Goal: Task Accomplishment & Management: Manage account settings

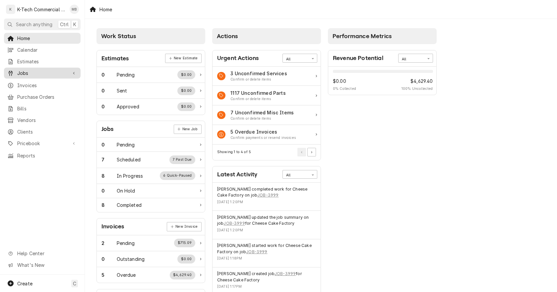
click at [34, 70] on span "Jobs" at bounding box center [42, 73] width 50 height 7
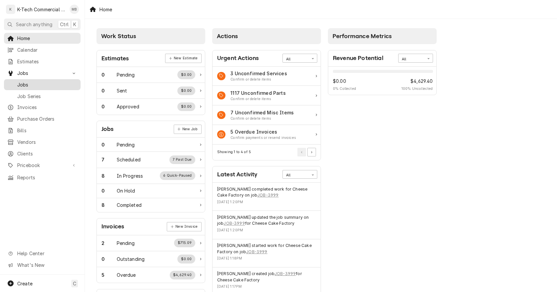
click at [31, 83] on span "Jobs" at bounding box center [47, 84] width 60 height 7
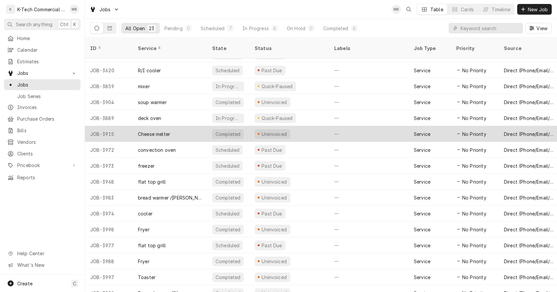
scroll to position [129, 0]
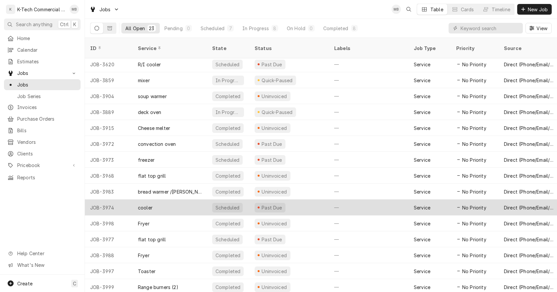
click at [303, 200] on div "Past Due" at bounding box center [289, 207] width 80 height 16
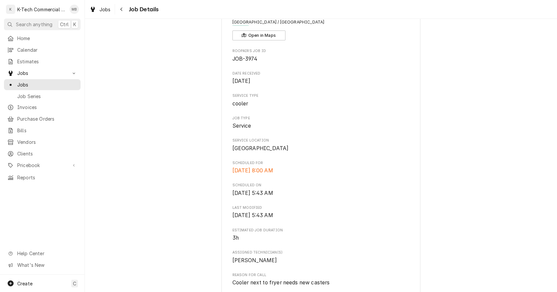
scroll to position [166, 0]
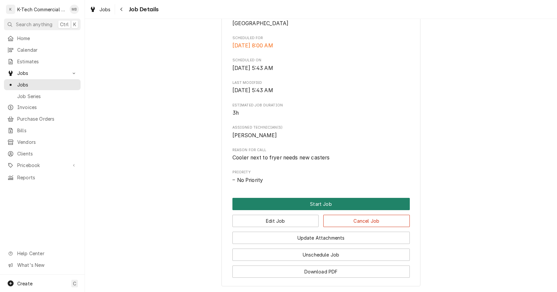
click at [336, 210] on button "Start Job" at bounding box center [320, 204] width 177 height 12
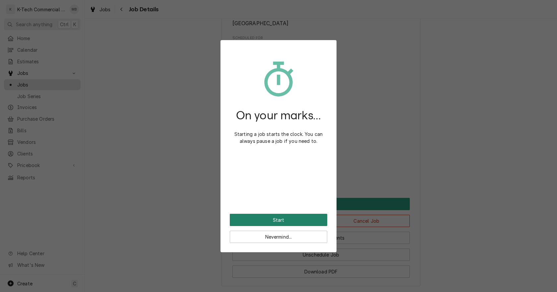
click at [303, 218] on button "Start" at bounding box center [278, 220] width 97 height 12
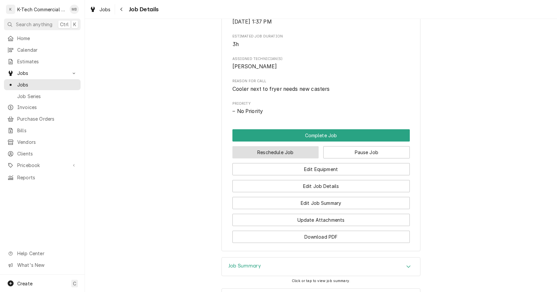
scroll to position [265, 0]
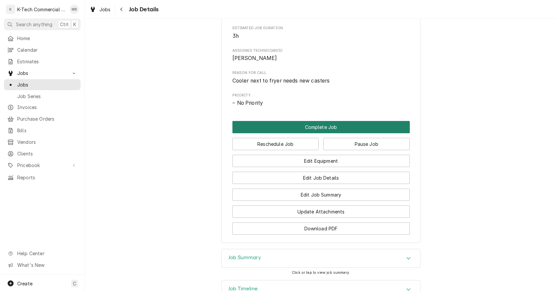
click at [322, 133] on button "Complete Job" at bounding box center [320, 127] width 177 height 12
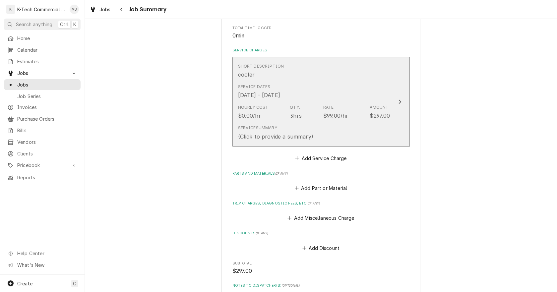
click at [270, 101] on div "Service Dates [DATE] - [DATE]" at bounding box center [314, 91] width 152 height 21
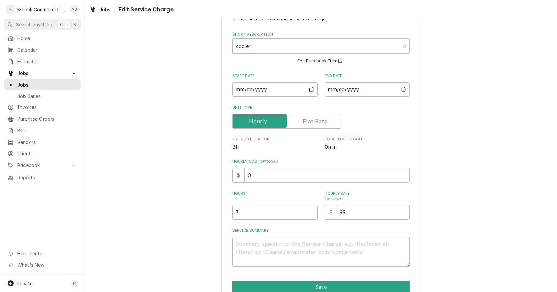
scroll to position [56, 0]
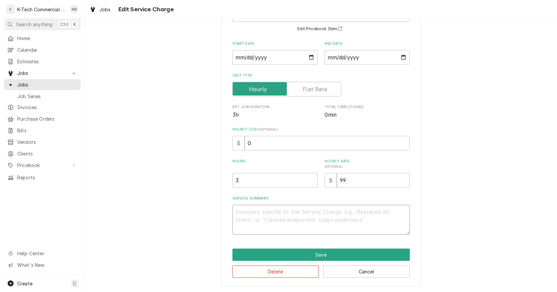
click at [352, 228] on textarea "Service Summary" at bounding box center [320, 220] width 177 height 30
type textarea "x"
type textarea "c"
type textarea "x"
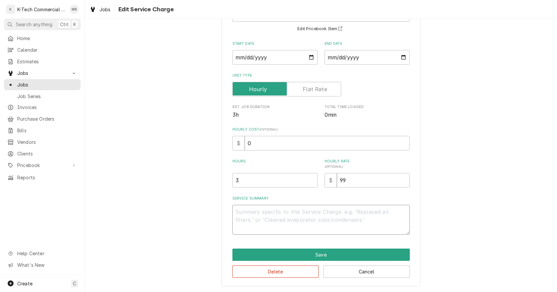
type textarea "C"
type textarea "x"
type textarea "Co"
type textarea "x"
type textarea "Coo"
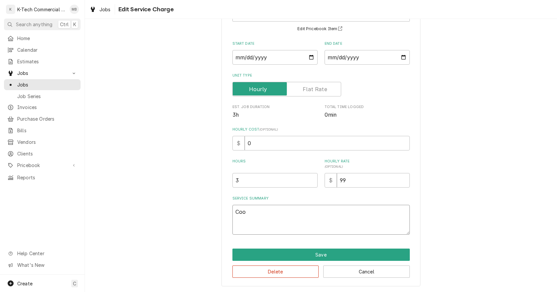
type textarea "x"
type textarea "Cool"
type textarea "x"
type textarea "Coole"
type textarea "x"
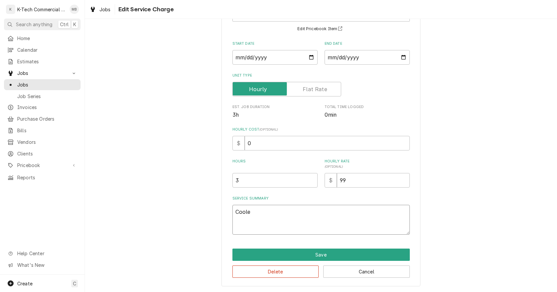
type textarea "Cooler"
type textarea "x"
type textarea "Cooler"
type textarea "x"
type textarea "Cooler n"
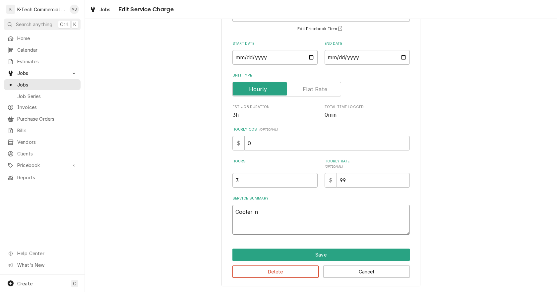
type textarea "x"
type textarea "Cooler ne"
type textarea "x"
type textarea "Cooler nex"
type textarea "x"
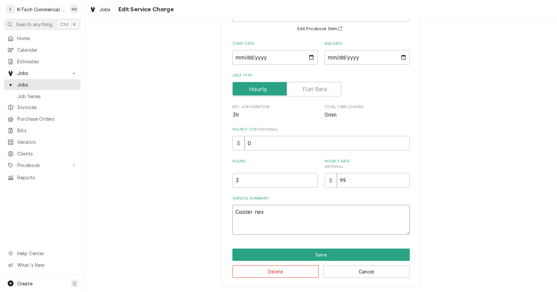
type textarea "Cooler next"
type textarea "x"
type textarea "Cooler next"
type textarea "x"
type textarea "Cooler next t"
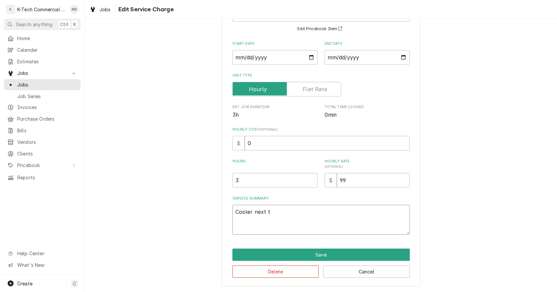
type textarea "x"
type textarea "Cooler next to"
type textarea "x"
type textarea "Cooler next to"
type textarea "x"
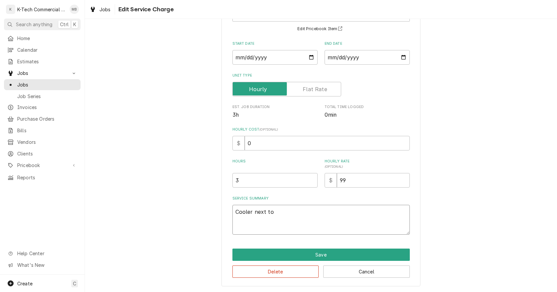
type textarea "Cooler next to f"
type textarea "x"
type textarea "Cooler next to fr"
type textarea "x"
type textarea "Cooler next to fry"
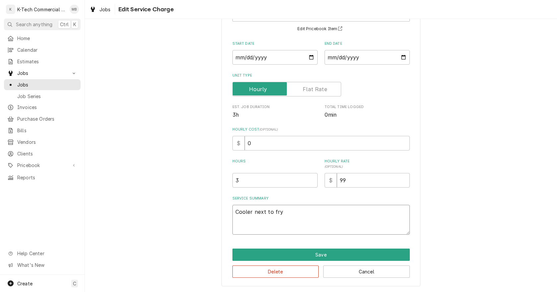
type textarea "x"
type textarea "Cooler next to frye"
type textarea "x"
type textarea "Cooler next to fryer"
type textarea "x"
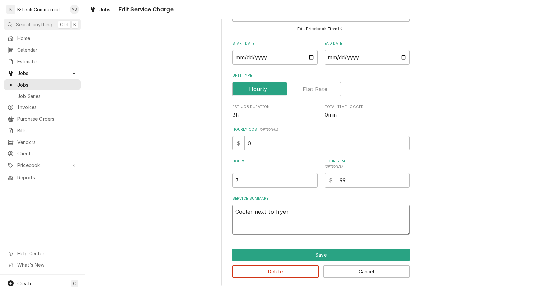
type textarea "Cooler next to fryer"
type textarea "x"
type textarea "Cooler next to fryer n"
type textarea "x"
type textarea "Cooler next to fryer ne"
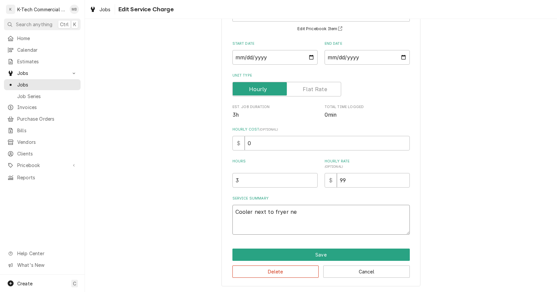
type textarea "x"
type textarea "Cooler next to fryer nee"
type textarea "x"
type textarea "Cooler next to fryer need"
type textarea "x"
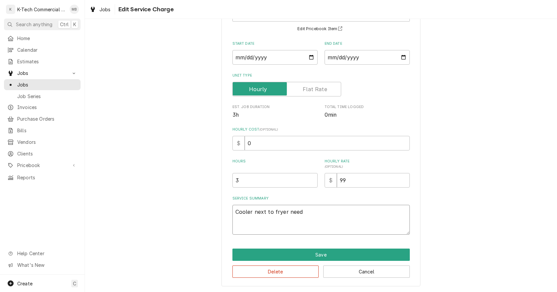
type textarea "Cooler next to fryer neede"
type textarea "x"
type textarea "Cooler next to fryer needed"
type textarea "x"
type textarea "Cooler next to fryer needed"
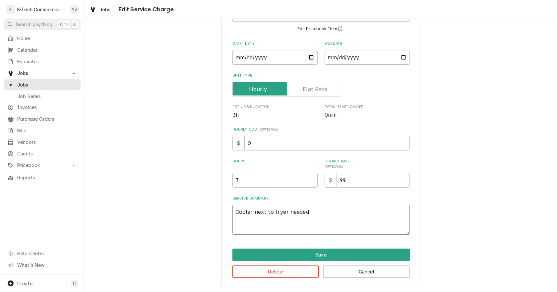
type textarea "x"
type textarea "Cooler next to fryer needed n"
type textarea "x"
type textarea "Cooler next to fryer needed"
type textarea "x"
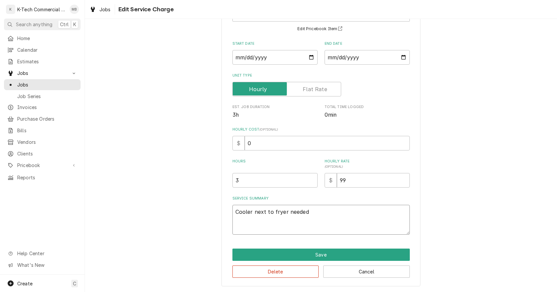
type textarea "Cooler next to fryer needed 2"
type textarea "x"
type textarea "Cooler next to fryer needed 2"
type textarea "x"
type textarea "Cooler next to fryer needed 2 n"
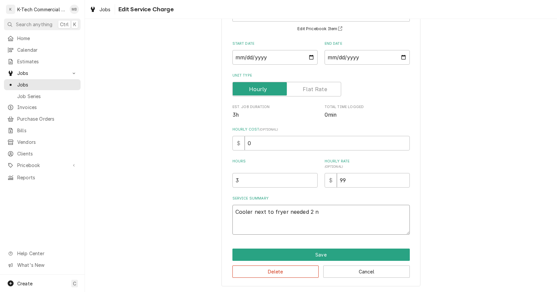
type textarea "x"
type textarea "Cooler next to fryer needed 2 ne"
type textarea "x"
type textarea "Cooler next to fryer needed 2 new"
type textarea "x"
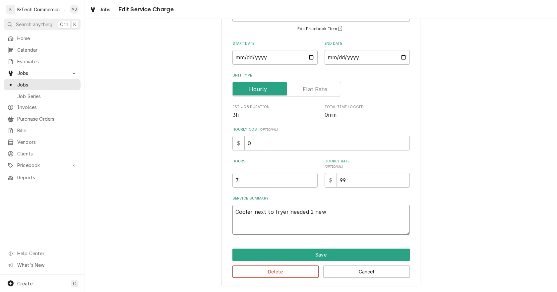
type textarea "Cooler next to fryer needed 2 new"
type textarea "x"
type textarea "Cooler next to fryer needed 2 new c"
type textarea "x"
type textarea "Cooler next to fryer needed 2 new ca"
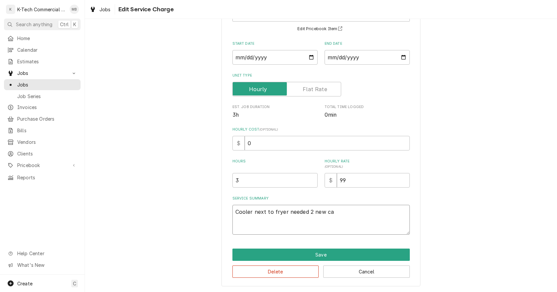
type textarea "x"
type textarea "Cooler next to fryer needed 2 new cas"
type textarea "x"
type textarea "Cooler next to fryer needed 2 new cast"
type textarea "x"
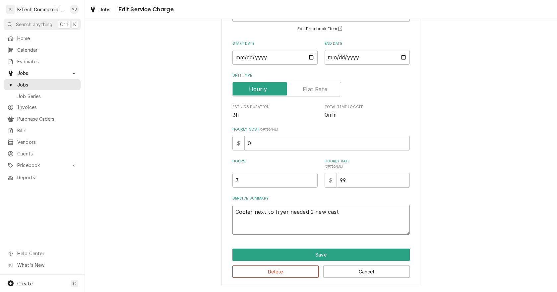
type textarea "Cooler next to fryer needed 2 new caste"
type textarea "x"
type textarea "Cooler next to fryer needed 2 new caster"
type textarea "x"
type textarea "Cooler next to fryer needed 2 new caster"
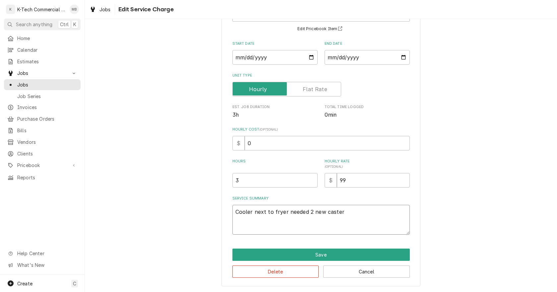
type textarea "x"
type textarea "Cooler next to fryer needed 2 new caster"
type textarea "x"
type textarea "Cooler next to fryer needed 2 new casters"
type textarea "x"
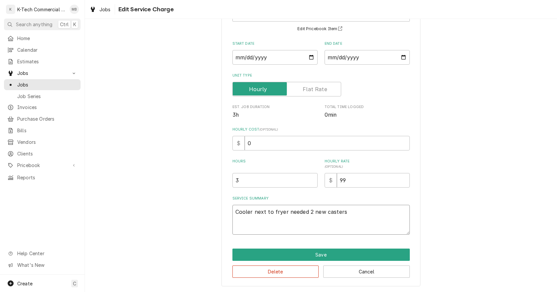
type textarea "Cooler next to fryer needed 2 new casters"
type textarea "x"
type textarea "Cooler next to fryer needed 2 new casters i"
type textarea "x"
type textarea "Cooler next to fryer needed 2 new casters in"
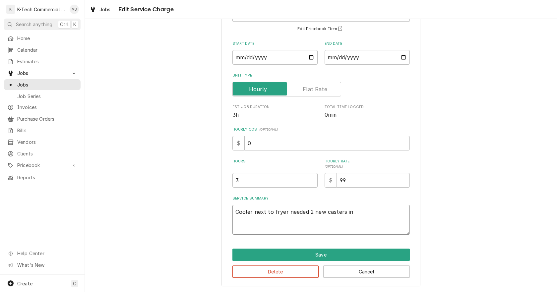
type textarea "x"
type textarea "Cooler next to fryer needed 2 new casters in"
type textarea "x"
type textarea "Cooler next to fryer needed 2 new casters in t"
type textarea "x"
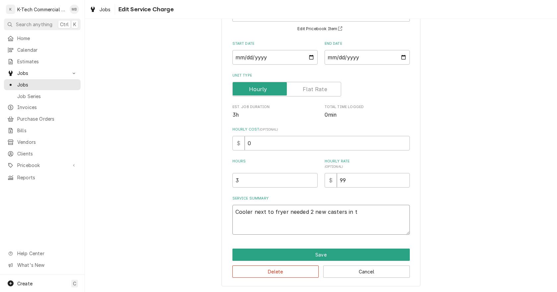
type textarea "Cooler next to fryer needed 2 new casters in th"
type textarea "x"
type textarea "Cooler next to fryer needed 2 new casters in the"
type textarea "x"
type textarea "Cooler next to fryer needed 2 new casters in the"
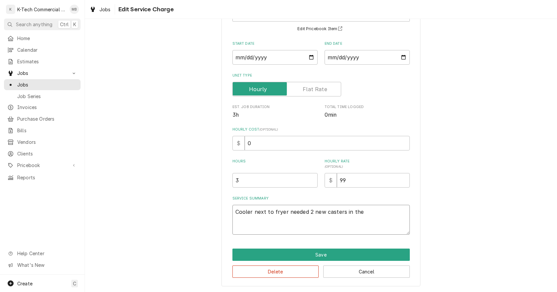
type textarea "x"
type textarea "Cooler next to fryer needed 2 new casters in the f"
type textarea "x"
type textarea "Cooler next to fryer needed 2 new casters in the fr"
type textarea "x"
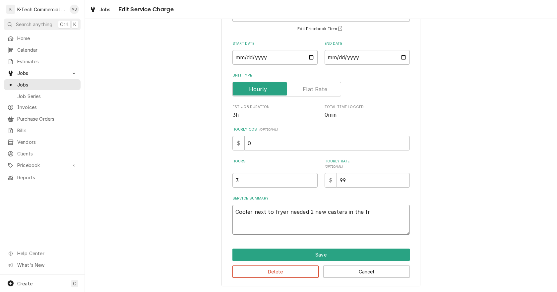
type textarea "Cooler next to fryer needed 2 new casters in the fro"
type textarea "x"
type textarea "Cooler next to fryer needed 2 new casters in the fron"
type textarea "x"
type textarea "Cooler next to fryer needed 2 new casters in the front"
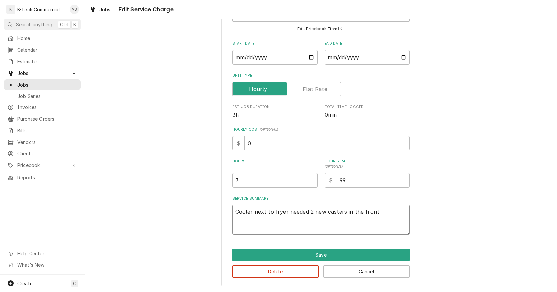
type textarea "x"
type textarea "Cooler next to fryer needed 2 new casters in the front,"
type textarea "x"
type textarea "Cooler next to fryer needed 2 new casters in the front,"
type textarea "x"
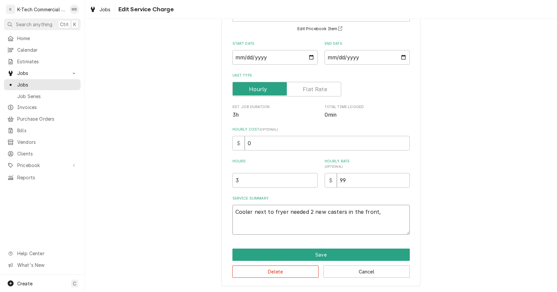
type textarea "Cooler next to fryer needed 2 new casters in the front, r"
type textarea "x"
type textarea "Cooler next to fryer needed 2 new casters in the front, re"
type textarea "x"
type textarea "Cooler next to fryer needed 2 new casters in the front, rem"
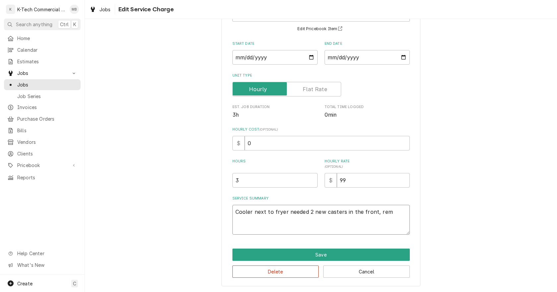
type textarea "x"
type textarea "Cooler next to fryer needed 2 new casters in the front, remo"
type textarea "x"
type textarea "Cooler next to fryer needed 2 new casters in the front, remov"
type textarea "x"
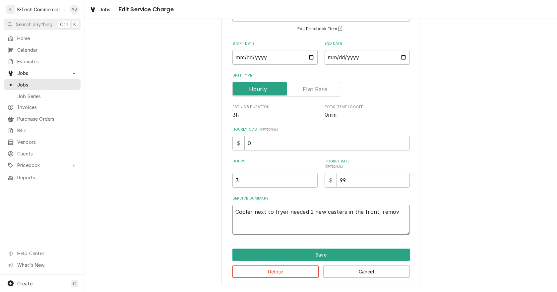
type textarea "Cooler next to fryer needed 2 new casters in the front, remove"
type textarea "x"
type textarea "Cooler next to fryer needed 2 new casters in the front, removed"
type textarea "x"
type textarea "Cooler next to fryer needed 2 new casters in the front, removed"
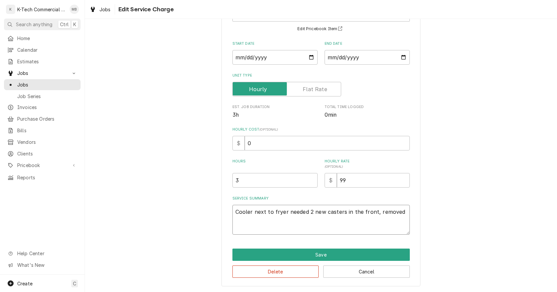
type textarea "x"
type textarea "Cooler next to fryer needed 2 new casters in the front, removed o"
type textarea "x"
type textarea "Cooler next to fryer needed 2 new casters in the front, removed ol"
type textarea "x"
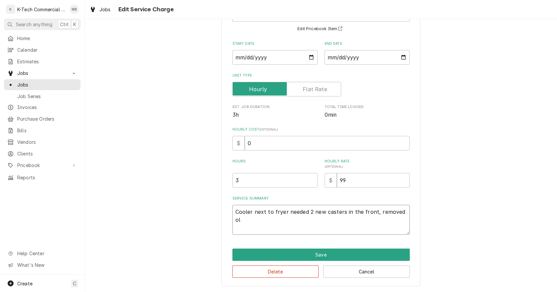
type textarea "Cooler next to fryer needed 2 new casters in the front, removed old"
type textarea "x"
type textarea "Cooler next to fryer needed 2 new casters in the front, removed old"
type textarea "x"
type textarea "Cooler next to fryer needed 2 new casters in the front, removed old o"
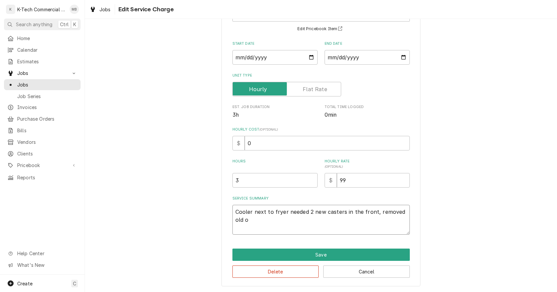
type textarea "x"
type textarea "Cooler next to fryer needed 2 new casters in the front, removed old on"
type textarea "x"
type textarea "Cooler next to fryer needed 2 new casters in the front, removed old one"
type textarea "x"
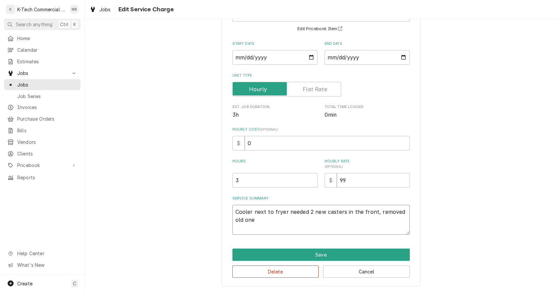
type textarea "Cooler next to fryer needed 2 new casters in the front, removed old ones"
type textarea "x"
type textarea "Cooler next to fryer needed 2 new casters in the front, removed old ones"
type textarea "x"
type textarea "Cooler next to fryer needed 2 new casters in the front, removed old ones a"
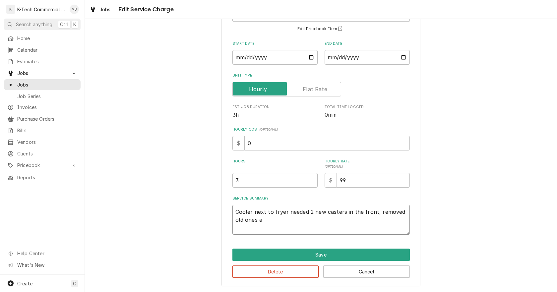
type textarea "x"
type textarea "Cooler next to fryer needed 2 new casters in the front, removed old ones an"
type textarea "x"
type textarea "Cooler next to fryer needed 2 new casters in the front, removed old ones and"
type textarea "x"
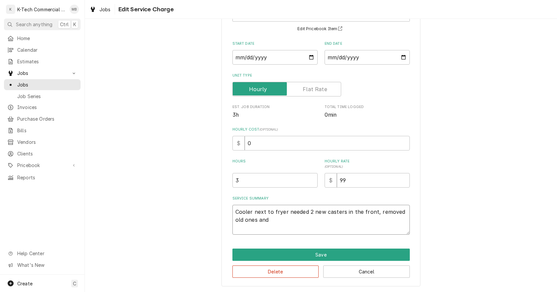
type textarea "Cooler next to fryer needed 2 new casters in the front, removed old ones and"
type textarea "x"
type textarea "Cooler next to fryer needed 2 new casters in the front, removed old ones and i"
type textarea "x"
type textarea "Cooler next to fryer needed 2 new casters in the front, removed old ones and in"
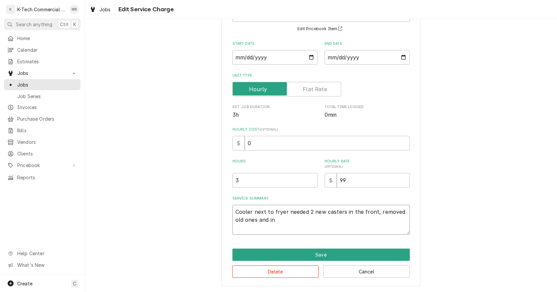
type textarea "x"
type textarea "Cooler next to fryer needed 2 new casters in the front, removed old ones and ins"
type textarea "x"
type textarea "Cooler next to fryer needed 2 new casters in the front, removed old ones and in…"
type textarea "x"
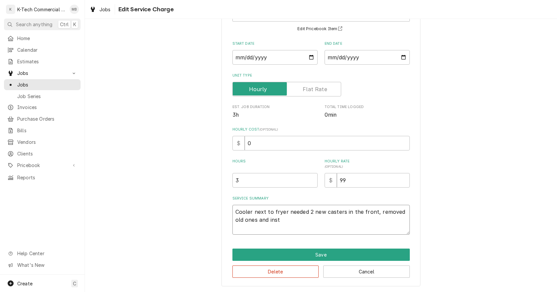
type textarea "Cooler next to fryer needed 2 new casters in the front, removed old ones and in…"
type textarea "x"
type textarea "Cooler next to fryer needed 2 new casters in the front, removed old ones and in…"
type textarea "x"
type textarea "Cooler next to fryer needed 2 new casters in the front, removed old ones and in…"
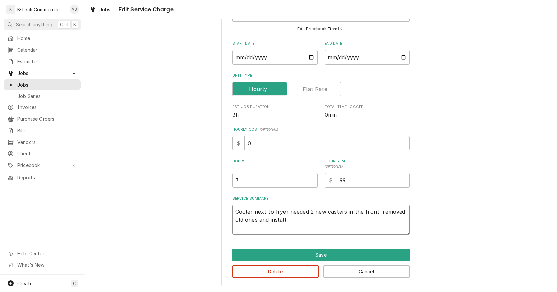
type textarea "x"
type textarea "Cooler next to fryer needed 2 new casters in the front, removed old ones and in…"
type textarea "x"
type textarea "Cooler next to fryer needed 2 new casters in the front, removed old ones and in…"
type textarea "x"
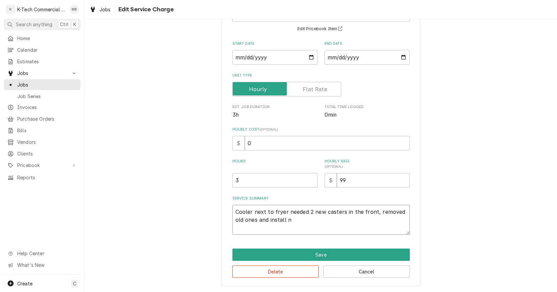
type textarea "Cooler next to fryer needed 2 new casters in the front, removed old ones and in…"
type textarea "x"
type textarea "Cooler next to fryer needed 2 new casters in the front, removed old ones and in…"
type textarea "x"
type textarea "Cooler next to fryer needed 2 new casters in the front, removed old ones and in…"
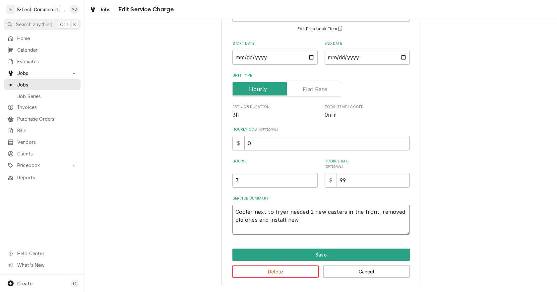
type textarea "x"
type textarea "Cooler next to fryer needed 2 new casters in the front, removed old ones and in…"
type textarea "x"
type textarea "Cooler next to fryer needed 2 new casters in the front, removed old ones and in…"
type textarea "x"
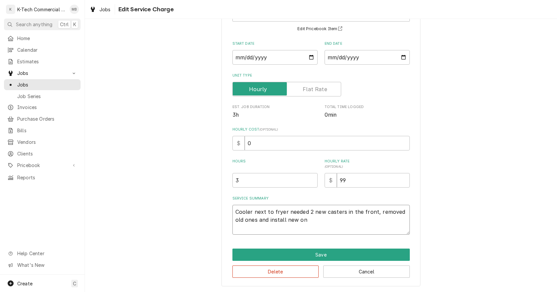
type textarea "Cooler next to fryer needed 2 new casters in the front, removed old ones and in…"
type textarea "x"
type textarea "Cooler next to fryer needed 2 new casters in the front, removed old ones and in…"
type textarea "x"
type textarea "Cooler next to fryer needed 2 new casters in the front, removed old ones and in…"
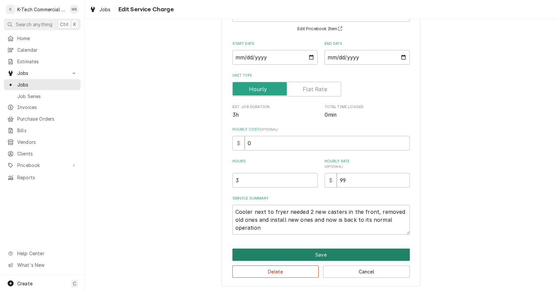
click at [370, 255] on button "Save" at bounding box center [320, 254] width 177 height 12
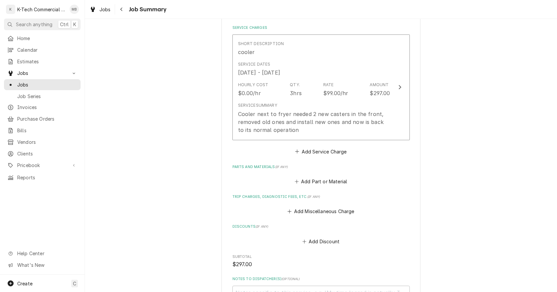
scroll to position [166, 0]
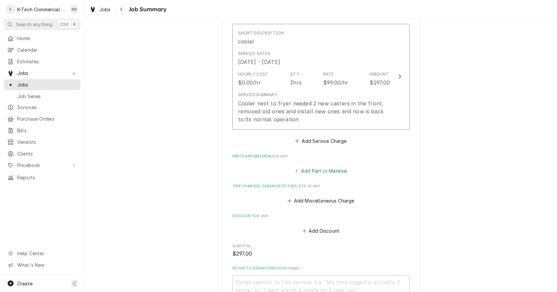
click at [327, 175] on button "Add Part or Material" at bounding box center [320, 170] width 55 height 9
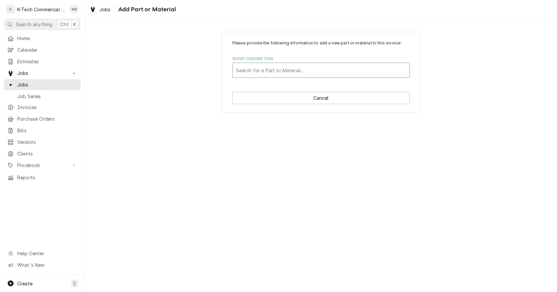
click at [265, 71] on div "Short Description" at bounding box center [321, 70] width 170 height 12
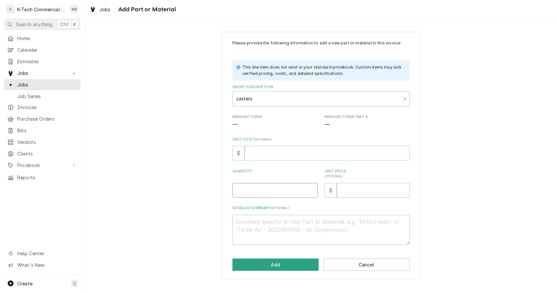
click at [282, 191] on input "Quantity" at bounding box center [274, 190] width 85 height 15
click at [361, 192] on input "Unit Price ( optional )" at bounding box center [373, 190] width 73 height 15
click at [276, 265] on button "Add" at bounding box center [275, 264] width 86 height 12
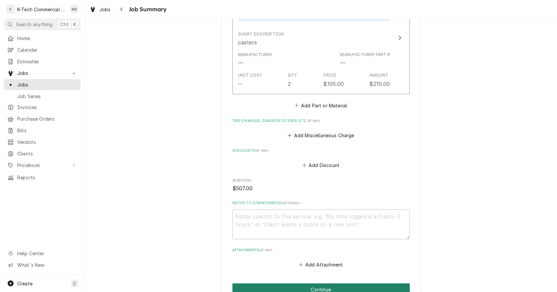
scroll to position [396, 0]
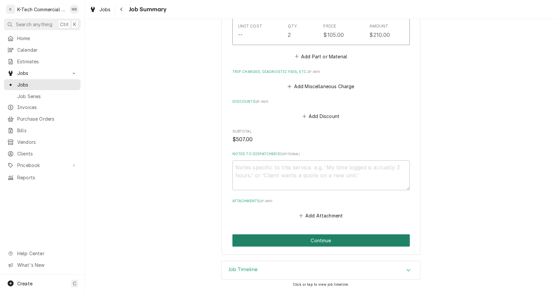
click at [347, 239] on button "Continue" at bounding box center [320, 240] width 177 height 12
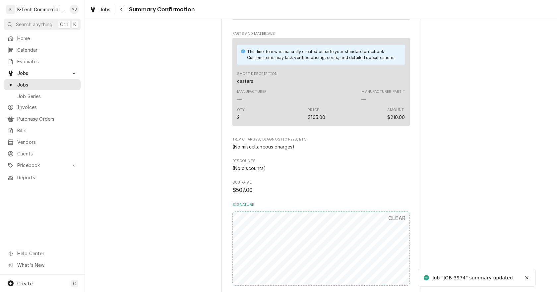
scroll to position [364, 0]
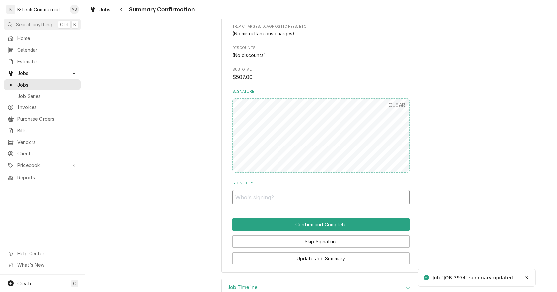
click at [322, 194] on input "Signed By" at bounding box center [320, 197] width 177 height 15
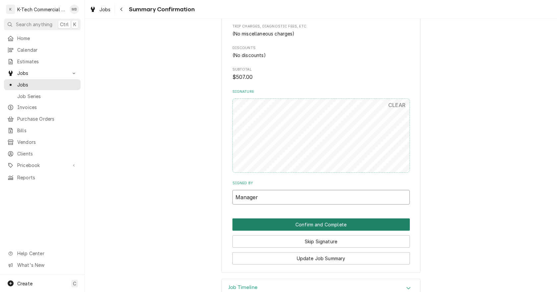
type input "Manager"
click at [366, 226] on button "Confirm and Complete" at bounding box center [320, 224] width 177 height 12
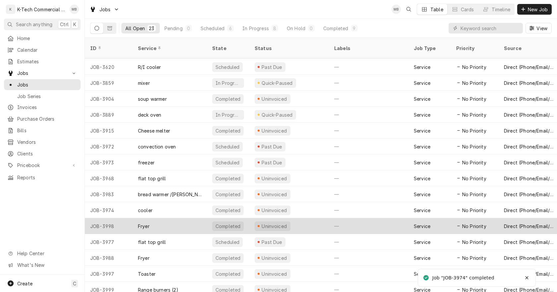
scroll to position [129, 0]
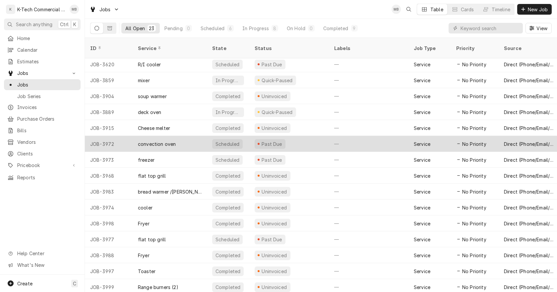
click at [335, 138] on div "—" at bounding box center [369, 144] width 80 height 16
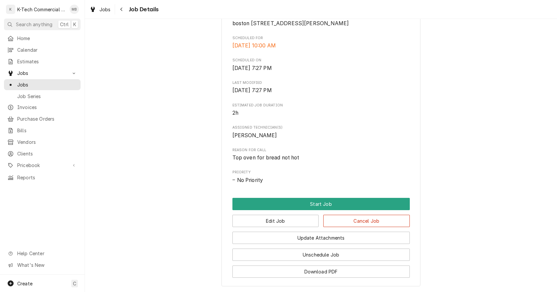
scroll to position [236, 0]
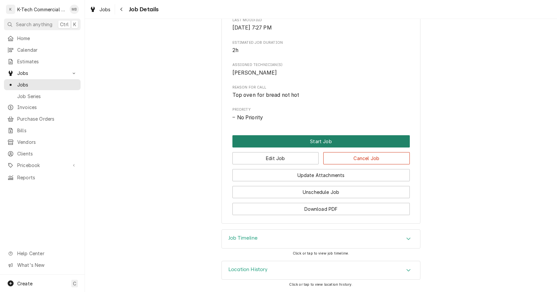
click at [316, 141] on button "Start Job" at bounding box center [320, 141] width 177 height 12
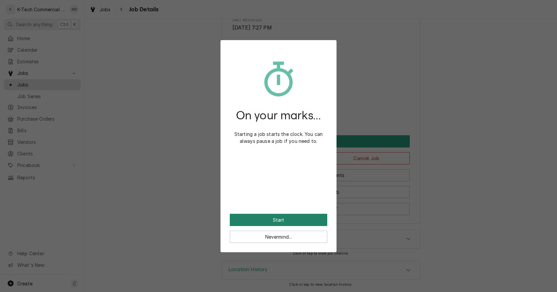
click at [301, 215] on button "Start" at bounding box center [278, 220] width 97 height 12
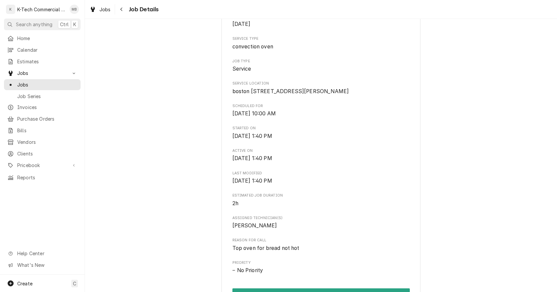
scroll to position [166, 0]
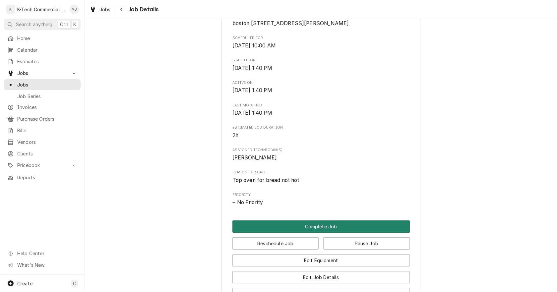
click at [315, 232] on button "Complete Job" at bounding box center [320, 226] width 177 height 12
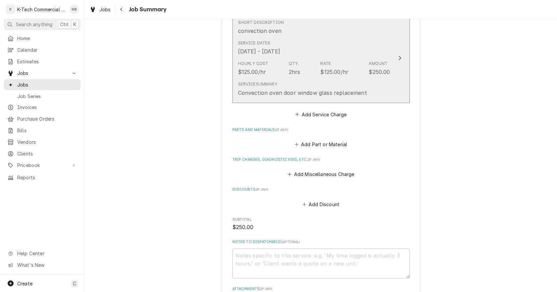
scroll to position [166, 0]
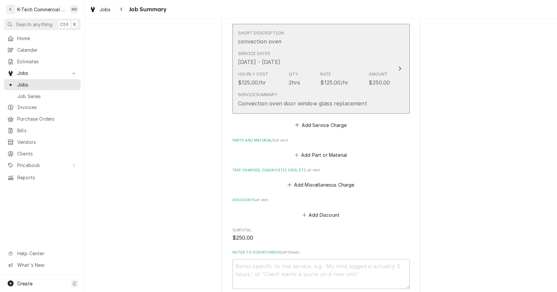
click at [331, 66] on div "Service Dates [DATE] - [DATE]" at bounding box center [314, 58] width 152 height 21
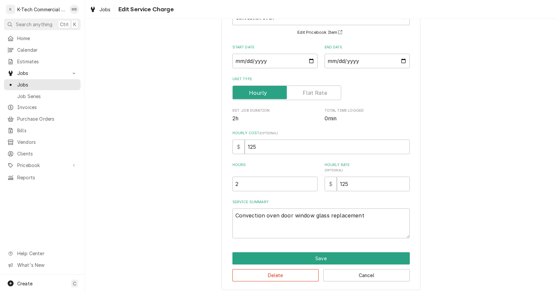
scroll to position [56, 0]
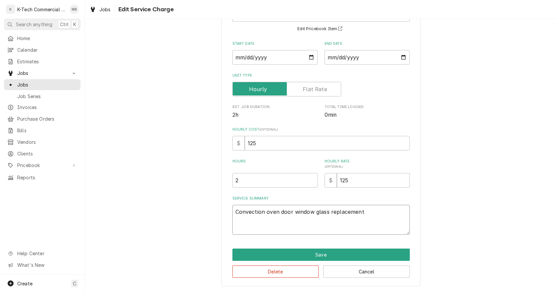
drag, startPoint x: 370, startPoint y: 217, endPoint x: 172, endPoint y: 220, distance: 197.8
click at [172, 220] on div "Use the fields below to edit this service charge Short Description convection o…" at bounding box center [321, 131] width 472 height 322
type textarea "x"
type textarea "T"
type textarea "x"
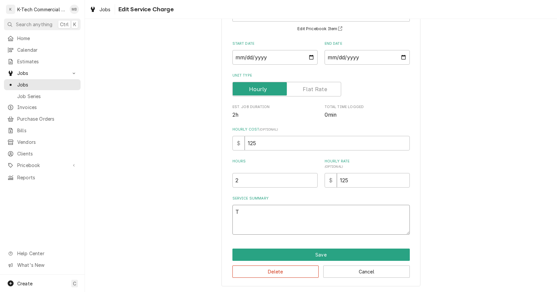
type textarea "To"
type textarea "x"
type textarea "Top"
type textarea "x"
type textarea "Top"
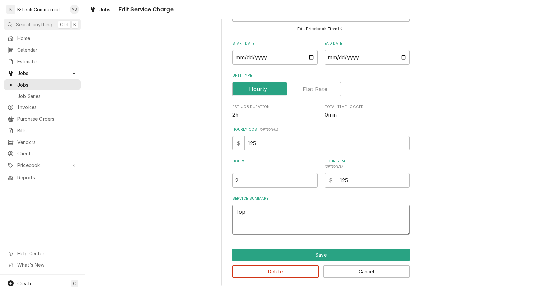
type textarea "x"
type textarea "Top o"
type textarea "x"
type textarea "Top ov"
type textarea "x"
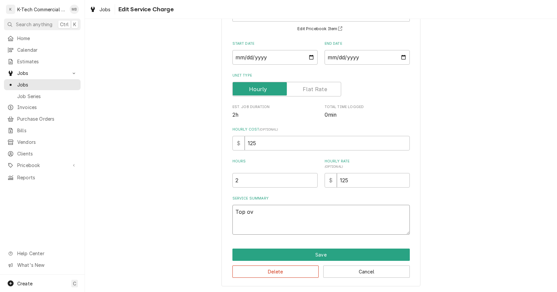
type textarea "Top ove"
type textarea "x"
type textarea "Top oven"
type textarea "x"
type textarea "Top oven"
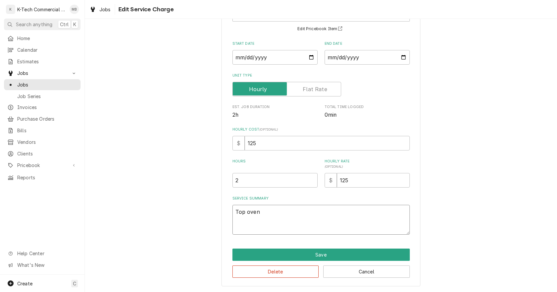
type textarea "x"
type textarea "Top oven p"
type textarea "x"
type textarea "Top oven pa"
type textarea "x"
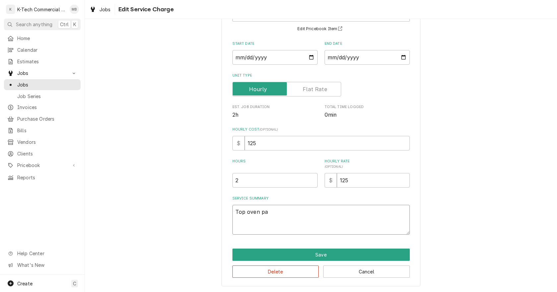
type textarea "Top oven pan"
type textarea "x"
type textarea "Top oven pant"
type textarea "x"
type textarea "Top oven pantr"
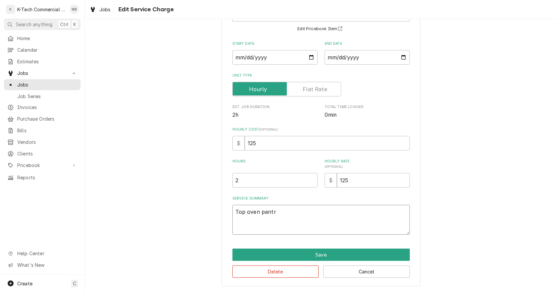
type textarea "x"
type textarea "Top oven pantry"
type textarea "x"
type textarea "Top oven pantry"
type textarea "x"
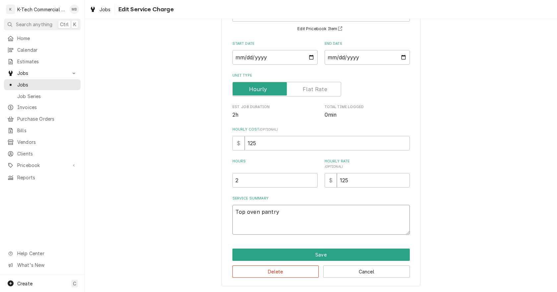
type textarea "Top oven pantry s"
type textarea "x"
type textarea "Top oven pantry st"
type textarea "x"
type textarea "Top oven pantry sta"
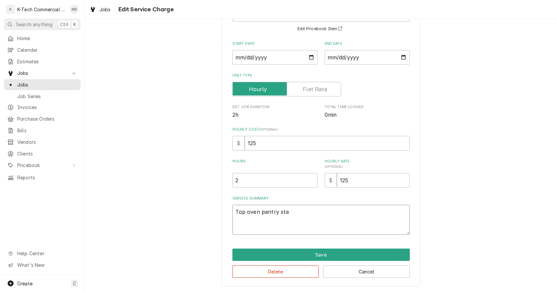
type textarea "x"
type textarea "Top oven pantry stat"
type textarea "x"
type textarea "Top oven pantry stati"
type textarea "x"
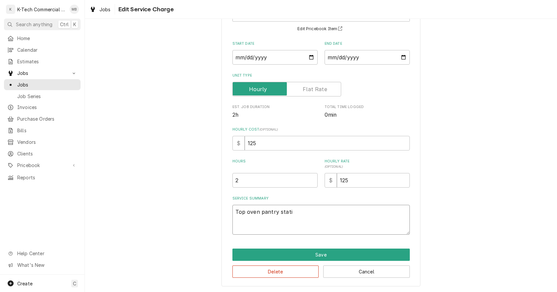
type textarea "Top oven pantry statio"
type textarea "x"
type textarea "Top oven pantry station"
type textarea "x"
type textarea "Top oven pantry station"
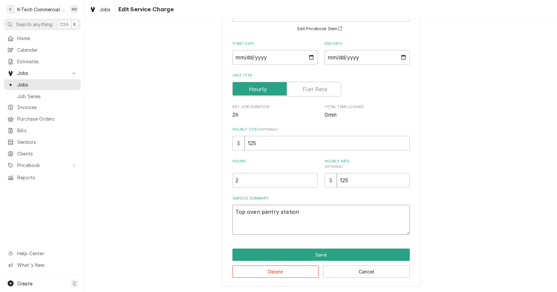
type textarea "x"
type textarea "Top oven pantry station w"
type textarea "x"
type textarea "Top oven pantry station wa"
type textarea "x"
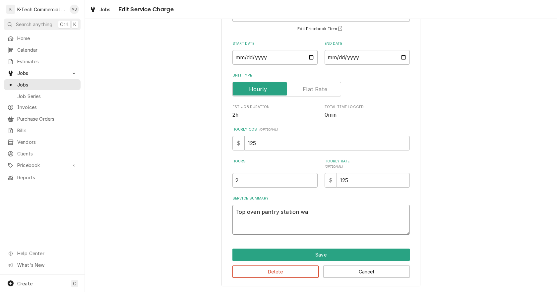
type textarea "Top oven pantry station was"
type textarea "x"
type textarea "Top oven pantry station was"
type textarea "x"
type textarea "Top oven pantry station was n"
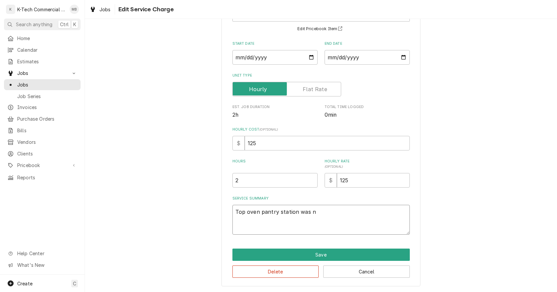
type textarea "x"
type textarea "Top oven pantry station was no"
type textarea "x"
type textarea "Top oven pantry station was not"
type textarea "x"
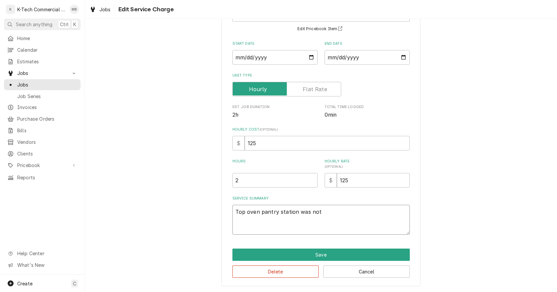
type textarea "Top oven pantry station was not"
type textarea "x"
type textarea "Top oven pantry station was not t"
type textarea "x"
type textarea "Top oven pantry station was not tr"
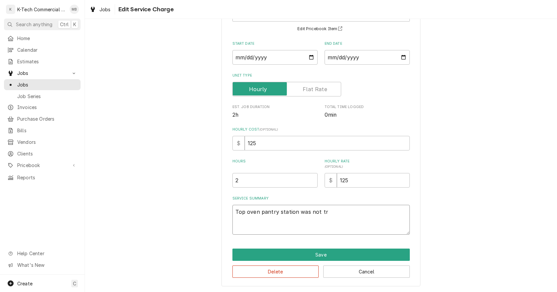
type textarea "x"
type textarea "Top oven pantry station was not t"
type textarea "x"
type textarea "Top oven pantry station was not te"
type textarea "x"
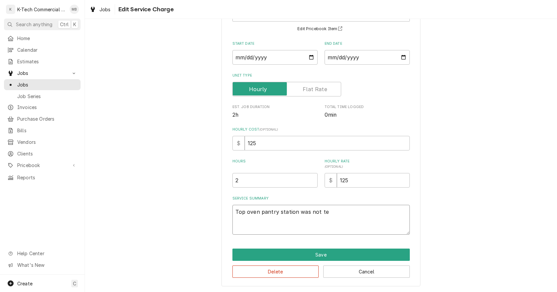
type textarea "Top oven pantry station was not tem"
type textarea "x"
type textarea "Top oven pantry station was not temp"
type textarea "x"
type textarea "Top oven pantry station was not tem"
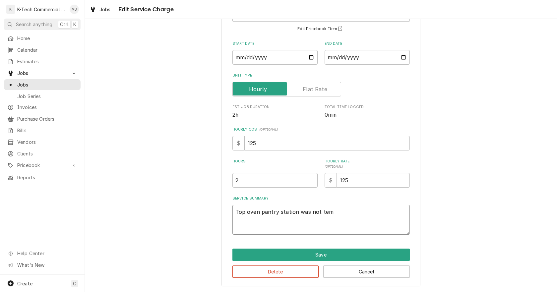
type textarea "x"
type textarea "Top oven pantry station was not te"
type textarea "x"
type textarea "Top oven pantry station was not t"
type textarea "x"
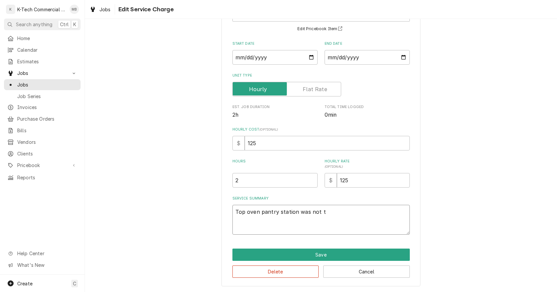
type textarea "Top oven pantry station was not"
type textarea "x"
type textarea "Top oven pantry station was not g"
type textarea "x"
type textarea "Top oven pantry station was not ge"
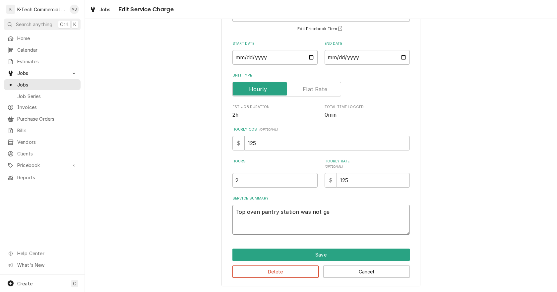
type textarea "x"
type textarea "Top oven pantry station was not get"
type textarea "x"
type textarea "Top oven pantry station was not gett"
type textarea "x"
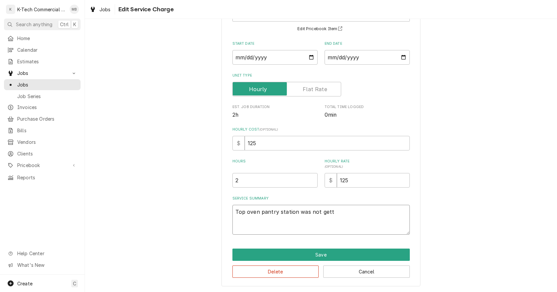
type textarea "Top oven pantry station was not gettu"
type textarea "x"
type textarea "Top oven pantry station was not gettub"
type textarea "x"
type textarea "Top oven pantry station was not gettub="
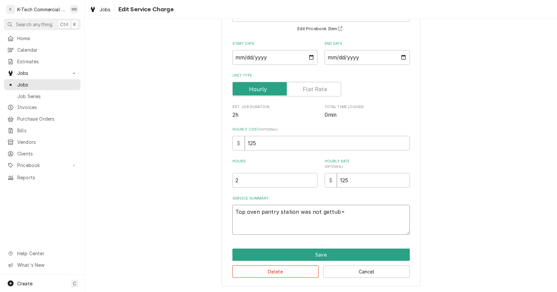
type textarea "x"
type textarea "Top oven pantry station was not gettub"
type textarea "x"
type textarea "Top oven pantry station was not gettu"
type textarea "x"
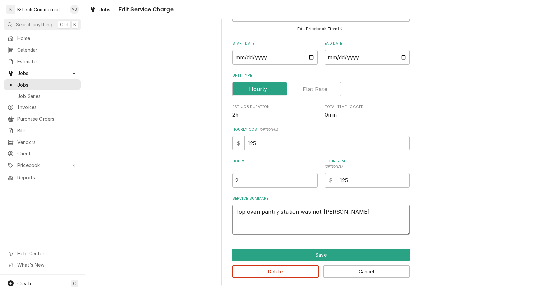
type textarea "Top oven pantry station was not gett"
type textarea "x"
type textarea "Top oven pantry station was not getti"
type textarea "x"
type textarea "Top oven pantry station was not gettin"
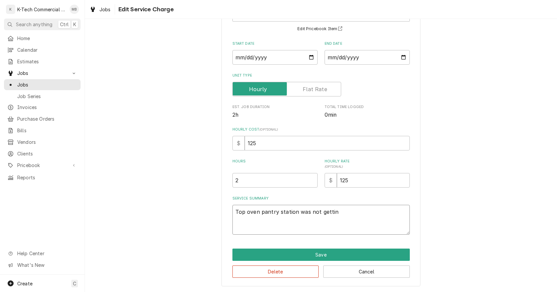
type textarea "x"
type textarea "Top oven pantry station was not getting"
type textarea "x"
type textarea "Top oven pantry station was not getting"
type textarea "x"
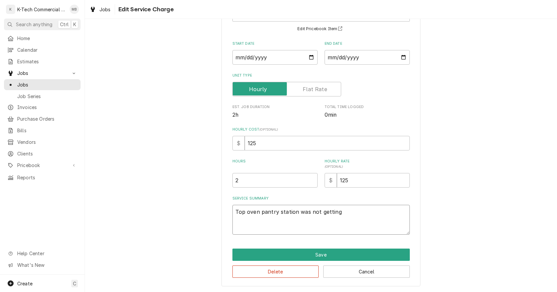
type textarea "Top oven pantry station was not getting h"
type textarea "x"
type textarea "Top oven pantry station was not getting ho"
type textarea "x"
type textarea "Top oven pantry station was not getting hot"
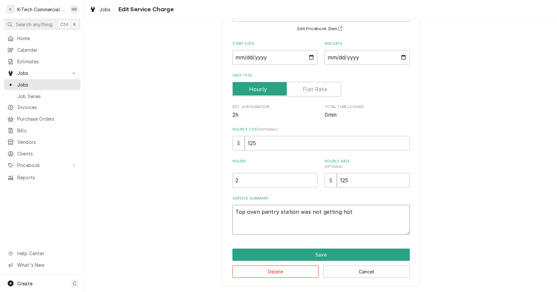
type textarea "x"
type textarea "Top oven pantry station was not getting hot,"
type textarea "x"
type textarea "Top oven pantry station was not getting hot,"
type textarea "x"
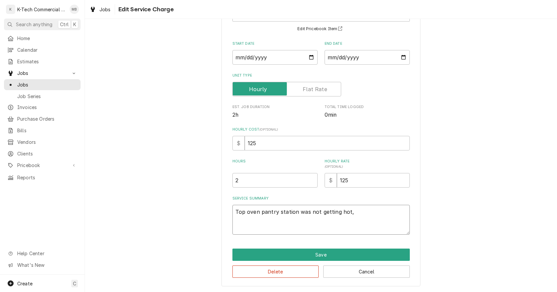
type textarea "Top oven pantry station was not getting hot, i"
type textarea "x"
type textarea "Top oven pantry station was not getting hot, in"
type textarea "x"
type textarea "Top oven pantry station was not getting hot, ins"
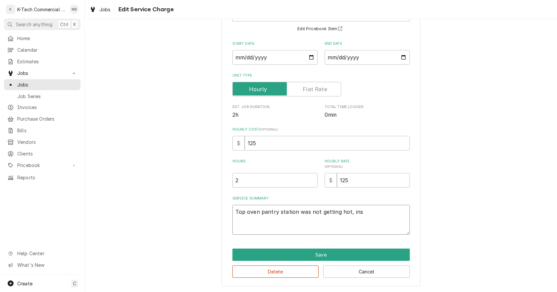
type textarea "x"
type textarea "Top oven pantry station was not getting hot, insp"
type textarea "x"
type textarea "Top oven pantry station was not getting hot, inspe"
type textarea "x"
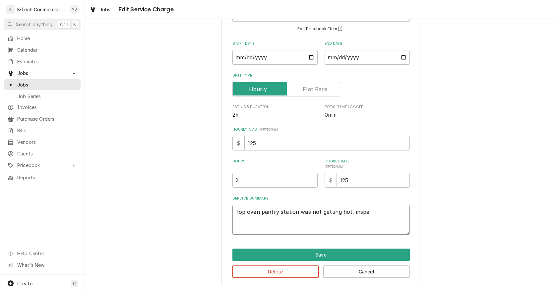
type textarea "Top oven pantry station was not getting hot, inspec"
type textarea "x"
type textarea "Top oven pantry station was not getting hot, inspect"
type textarea "x"
type textarea "Top oven pantry station was not getting hot, inspect"
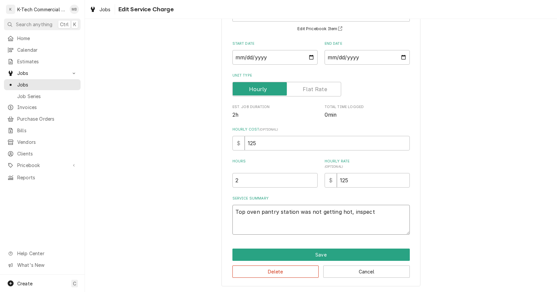
type textarea "x"
type textarea "Top oven pantry station was not getting hot, inspect t"
type textarea "x"
type textarea "Top oven pantry station was not getting hot, inspect th"
type textarea "x"
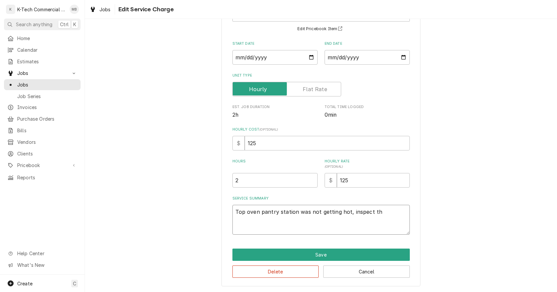
type textarea "Top oven pantry station was not getting hot, inspect the"
type textarea "x"
type textarea "Top oven pantry station was not getting hot, inspect the"
type textarea "x"
type textarea "Top oven pantry station was not getting hot, inspect the u"
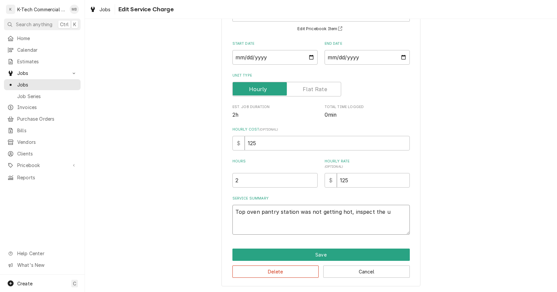
type textarea "x"
type textarea "Top oven pantry station was not getting hot, inspect the un"
type textarea "x"
type textarea "Top oven pantry station was not getting hot, inspect the uni"
type textarea "x"
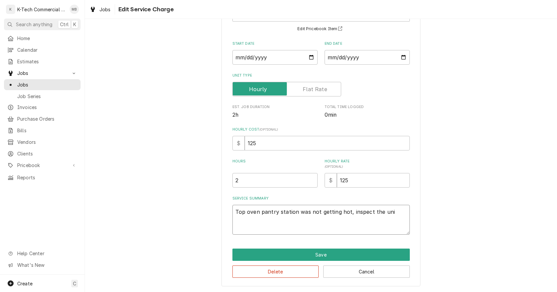
type textarea "Top oven pantry station was not getting hot, inspect the unit"
type textarea "x"
type textarea "Top oven pantry station was not getting hot, inspect the unit"
type textarea "x"
type textarea "Top oven pantry station was not getting hot, inspect the unit a"
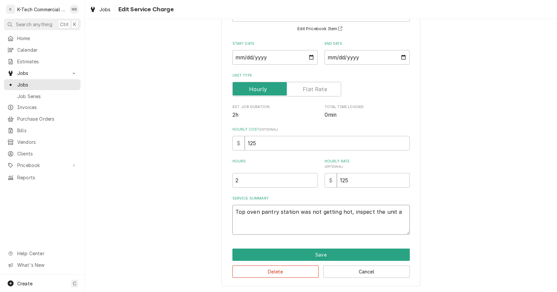
type textarea "x"
type textarea "Top oven pantry station was not getting hot, inspect the unit an"
type textarea "x"
type textarea "Top oven pantry station was not getting hot, inspect the unit and"
type textarea "x"
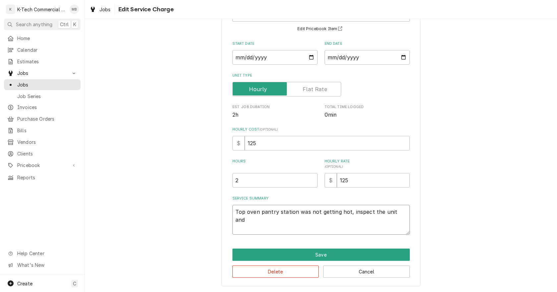
type textarea "Top oven pantry station was not getting hot, inspect the unit and"
type textarea "x"
type textarea "Top oven pantry station was not getting hot, inspect the unit and f"
type textarea "x"
type textarea "Top oven pantry station was not getting hot, inspect the unit and fo"
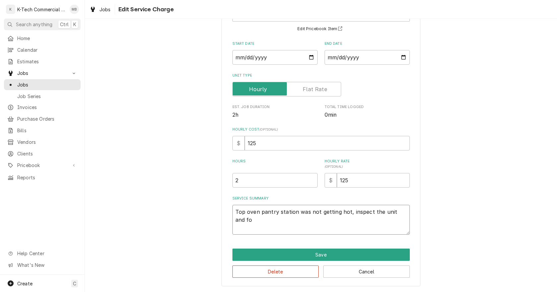
type textarea "x"
type textarea "Top oven pantry station was not getting hot, inspect the unit and fou"
type textarea "x"
type textarea "Top oven pantry station was not getting hot, inspect the unit and foun"
type textarea "x"
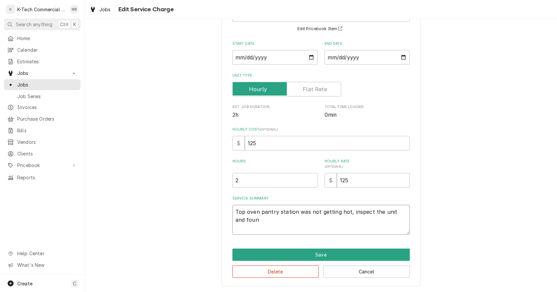
type textarea "Top oven pantry station was not getting hot, inspect the unit and found"
type textarea "x"
type textarea "Top oven pantry station was not getting hot, inspect the unit and found"
type textarea "x"
type textarea "Top oven pantry station was not getting hot, inspect the unit and found t"
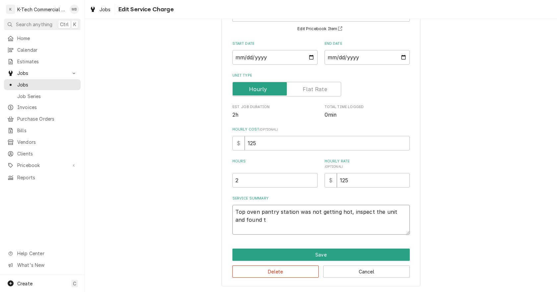
type textarea "x"
type textarea "Top oven pantry station was not getting hot, inspect the unit and found te"
type textarea "x"
type textarea "Top oven pantry station was not getting hot, inspect the unit and found tem"
type textarea "x"
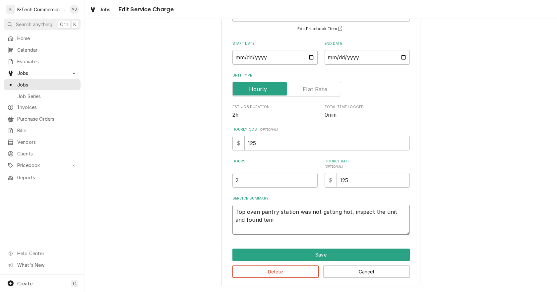
type textarea "Top oven pantry station was not getting hot, inspect the unit and found temp"
type textarea "x"
type textarea "Top oven pantry station was not getting hot, inspect the unit and found tempe"
type textarea "x"
type textarea "Top oven pantry station was not getting hot, inspect the unit and found temper"
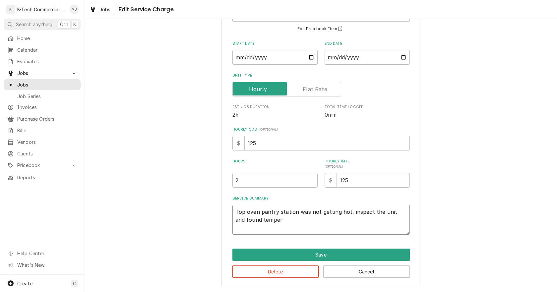
type textarea "x"
type textarea "Top oven pantry station was not getting hot, inspect the unit and found tempera"
type textarea "x"
type textarea "Top oven pantry station was not getting hot, inspect the unit and found temperat"
type textarea "x"
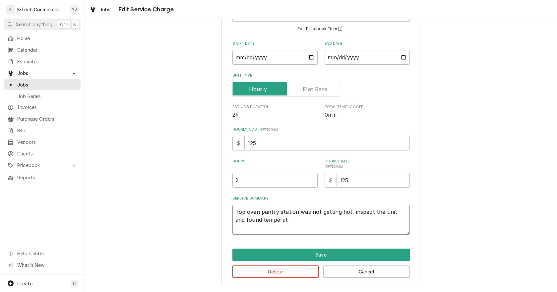
type textarea "Top oven pantry station was not getting hot, inspect the unit and found tempera…"
type textarea "x"
type textarea "Top oven pantry station was not getting hot, inspect the unit and found tempera…"
type textarea "x"
type textarea "Top oven pantry station was not getting hot, inspect the unit and found tempera…"
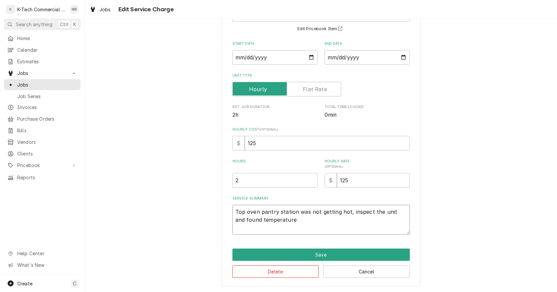
type textarea "x"
type textarea "Top oven pantry station was not getting hot, inspect the unit and found tempera…"
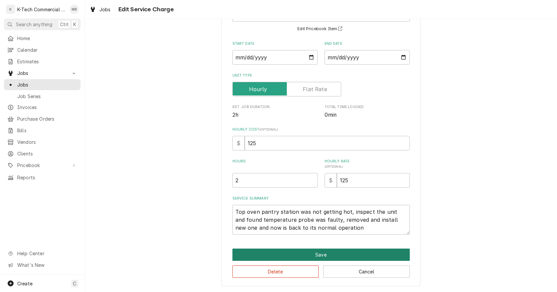
click at [309, 254] on button "Save" at bounding box center [320, 254] width 177 height 12
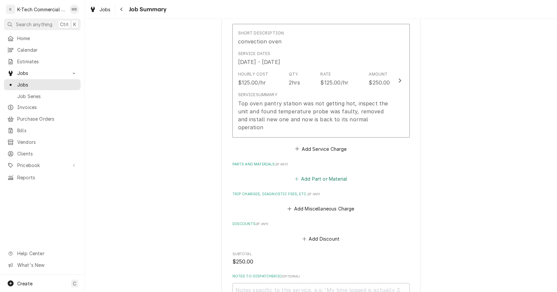
click at [316, 174] on button "Add Part or Material" at bounding box center [320, 178] width 55 height 9
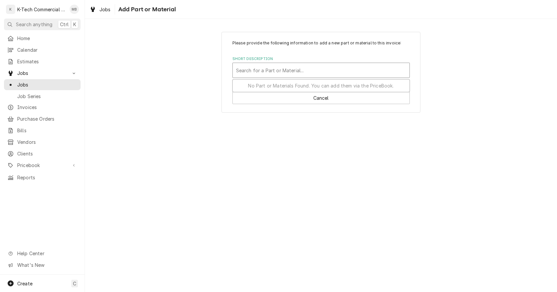
click at [255, 68] on div "Short Description" at bounding box center [321, 70] width 170 height 12
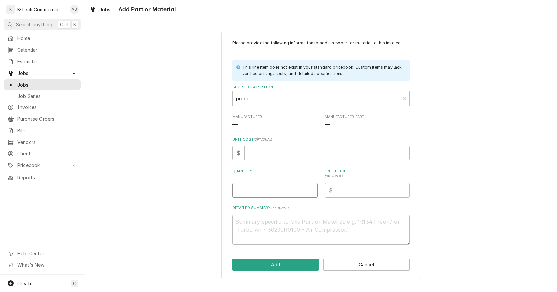
click at [274, 190] on input "Quantity" at bounding box center [274, 190] width 85 height 15
drag, startPoint x: 428, startPoint y: 127, endPoint x: 458, endPoint y: 35, distance: 96.1
click at [430, 125] on div "Please provide the following information to add a new part or material to this …" at bounding box center [321, 155] width 472 height 259
click at [366, 186] on input "Unit Price ( optional )" at bounding box center [373, 190] width 73 height 15
click at [281, 265] on button "Add" at bounding box center [275, 264] width 86 height 12
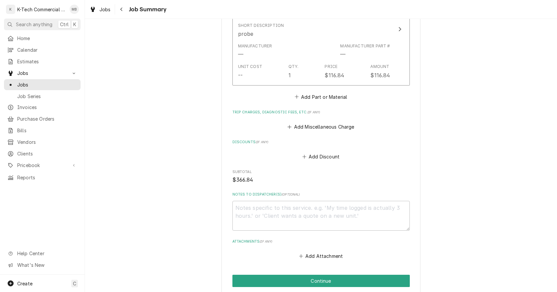
scroll to position [396, 0]
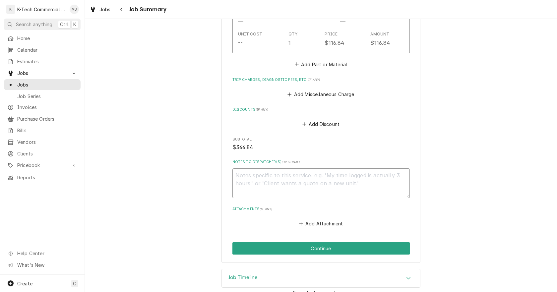
click at [312, 182] on textarea "Notes to Dispatcher(s) ( optional )" at bounding box center [320, 183] width 177 height 30
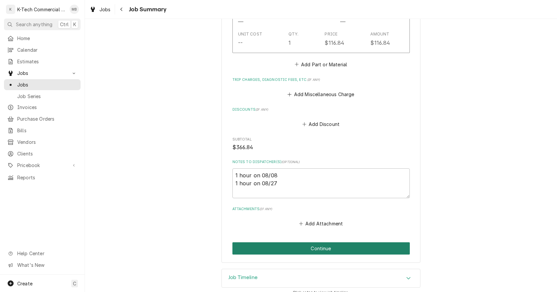
click at [341, 242] on button "Continue" at bounding box center [320, 248] width 177 height 12
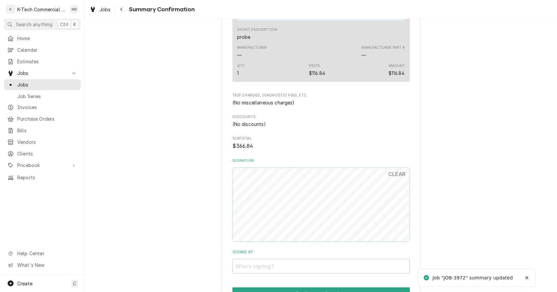
scroll to position [389, 0]
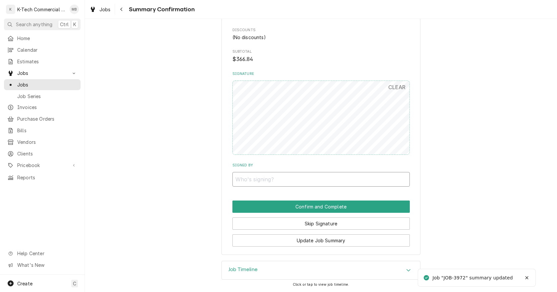
click at [330, 183] on input "Signed By" at bounding box center [320, 179] width 177 height 15
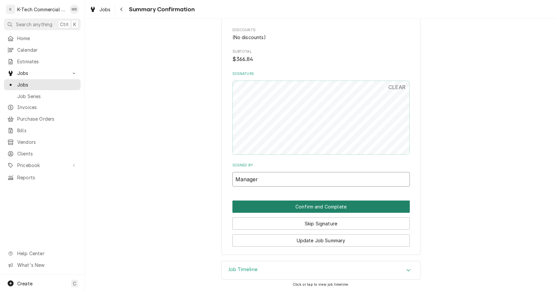
type input "Manager"
click at [341, 203] on button "Confirm and Complete" at bounding box center [320, 206] width 177 height 12
